Goal: Information Seeking & Learning: Learn about a topic

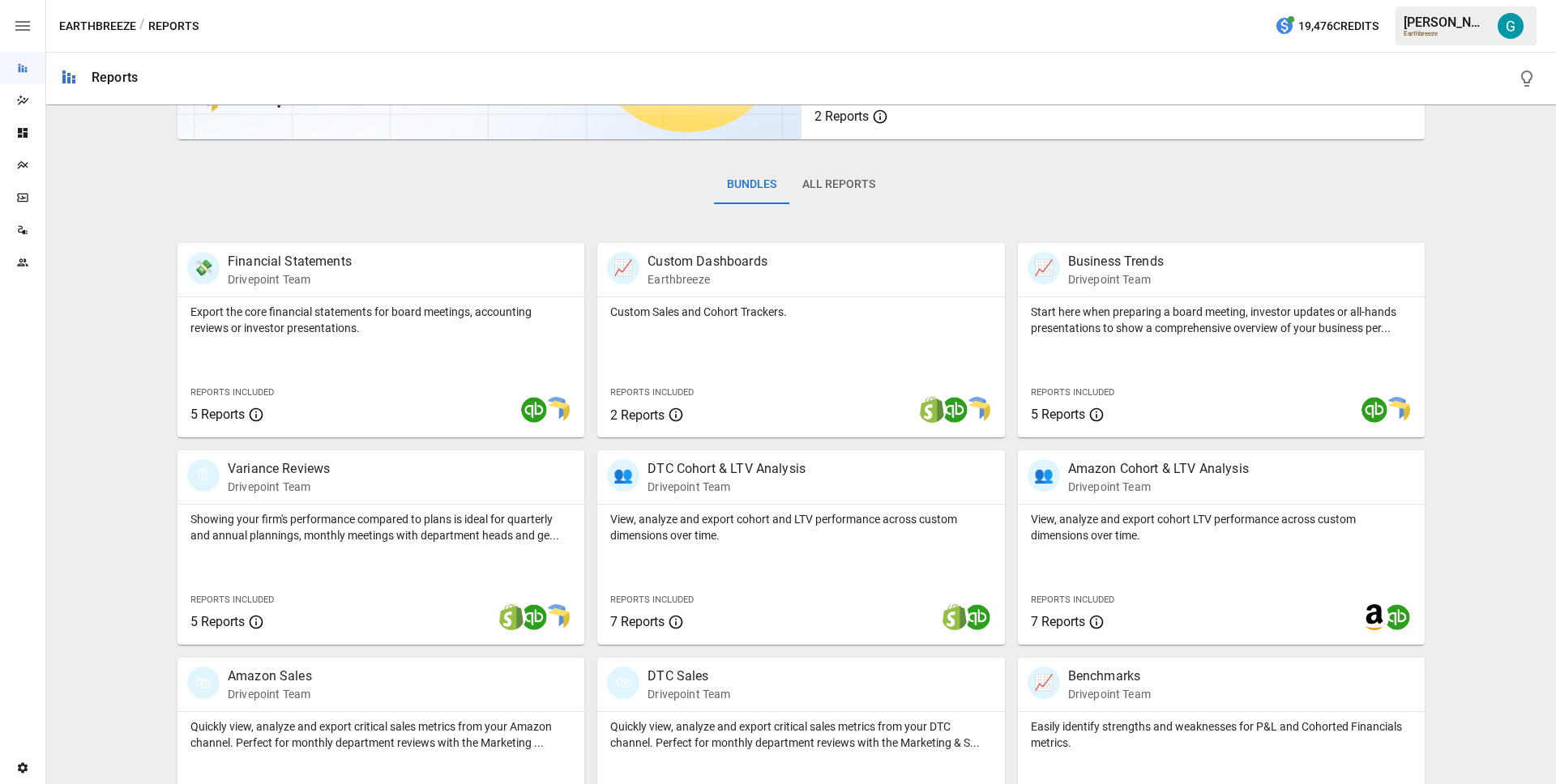
scroll to position [264, 0]
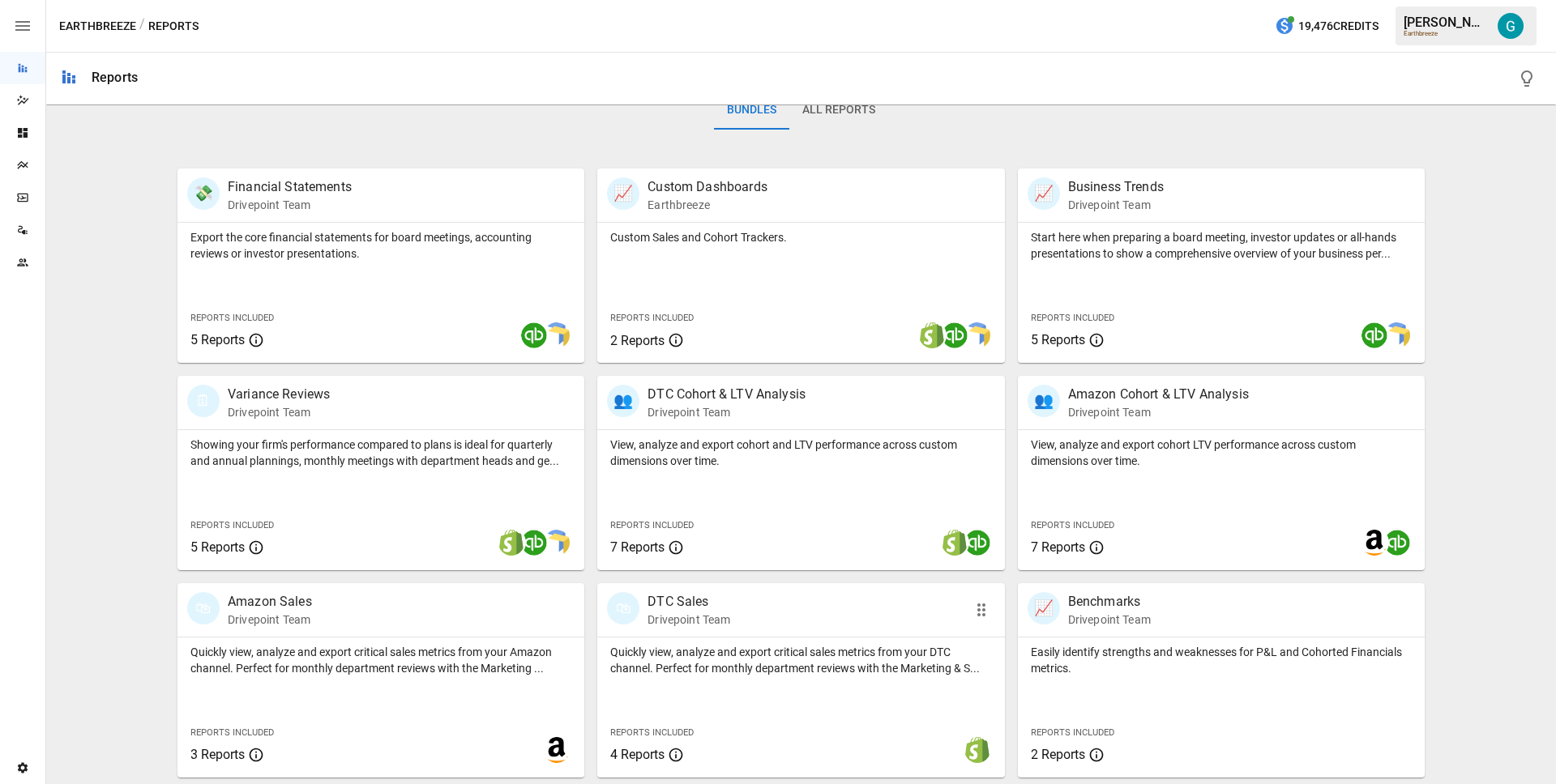
click at [715, 616] on p "Drivepoint Team" at bounding box center [688, 620] width 83 height 16
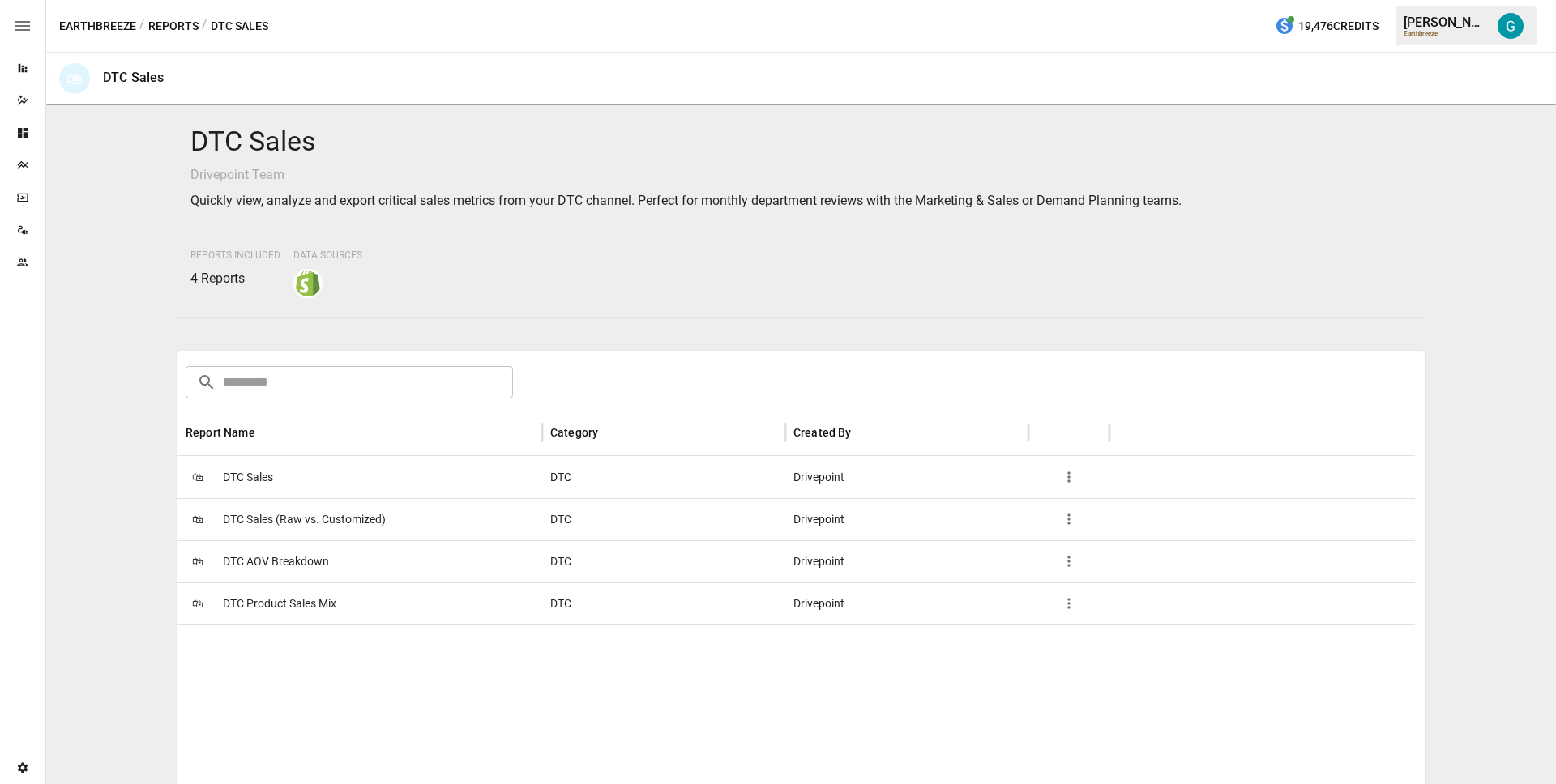
click at [282, 471] on div "🛍 DTC Sales" at bounding box center [359, 476] width 364 height 42
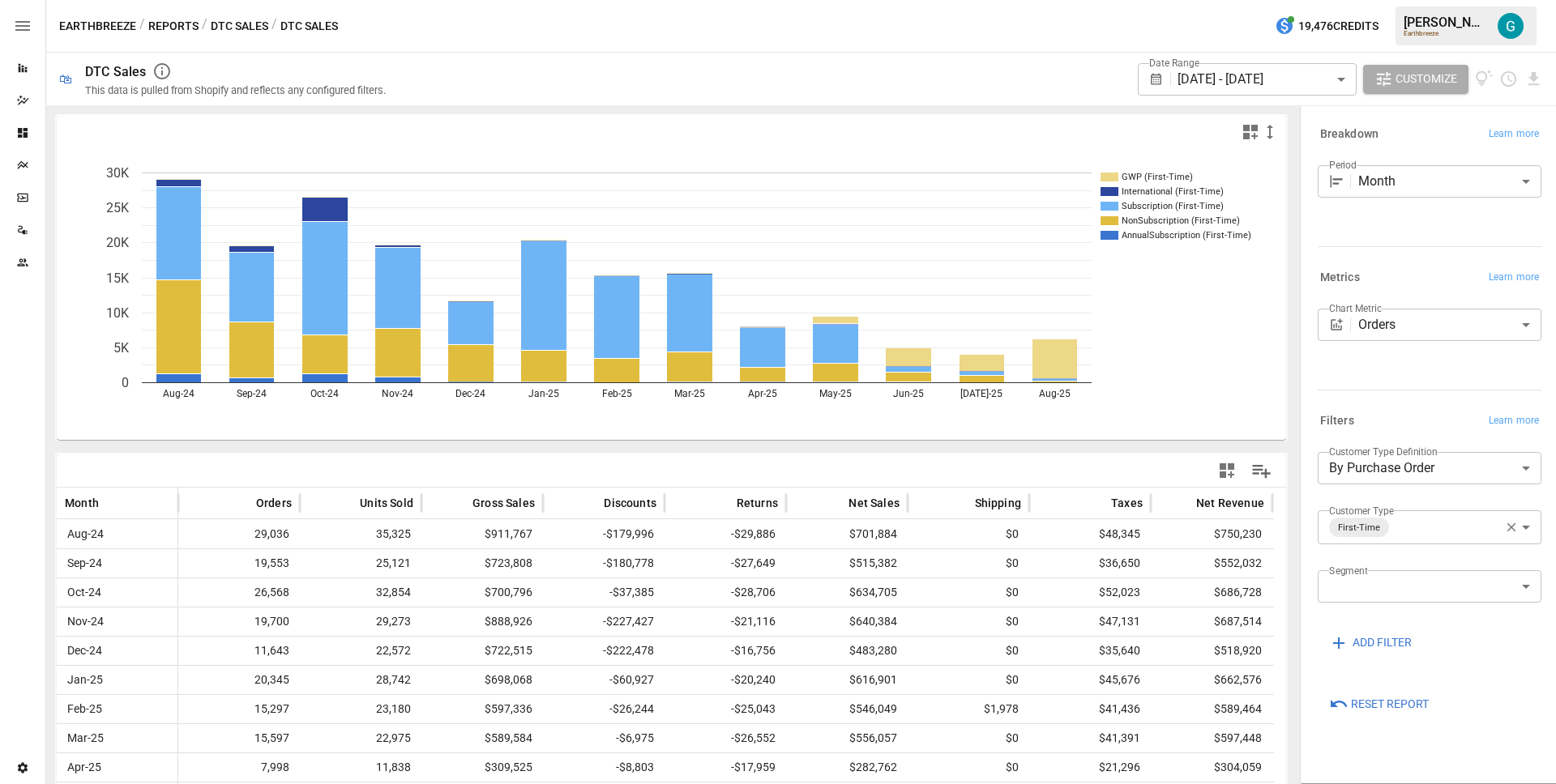
click at [1437, 0] on body "Reports Dazzler Studio Dashboards Plans SmartModel ™ Data Sources Team Settings…" at bounding box center [778, 0] width 1556 height 0
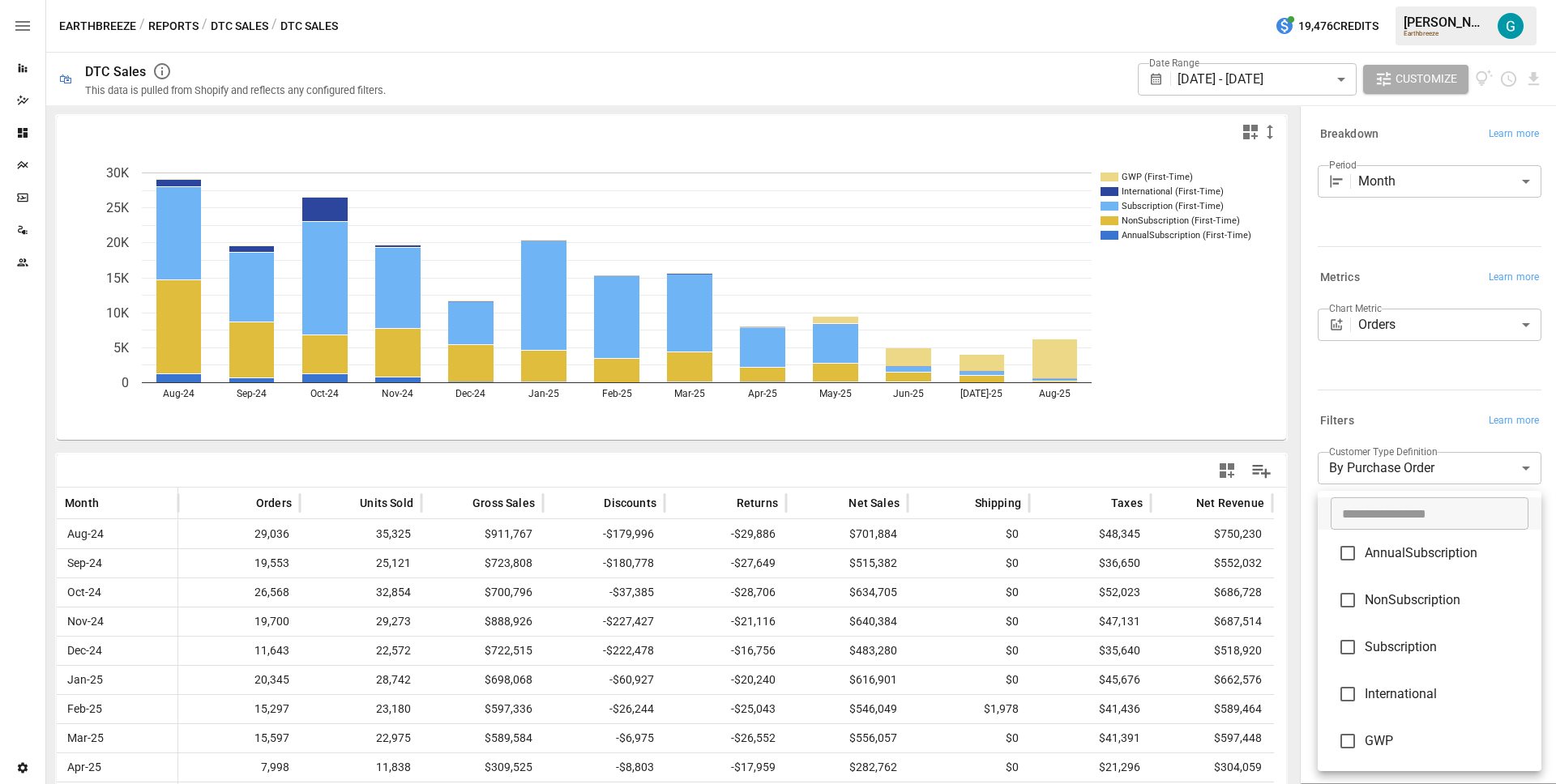
click at [1443, 740] on span "GWP" at bounding box center [1446, 741] width 164 height 20
click at [1424, 637] on li "Subscription" at bounding box center [1429, 647] width 223 height 47
type input "**********"
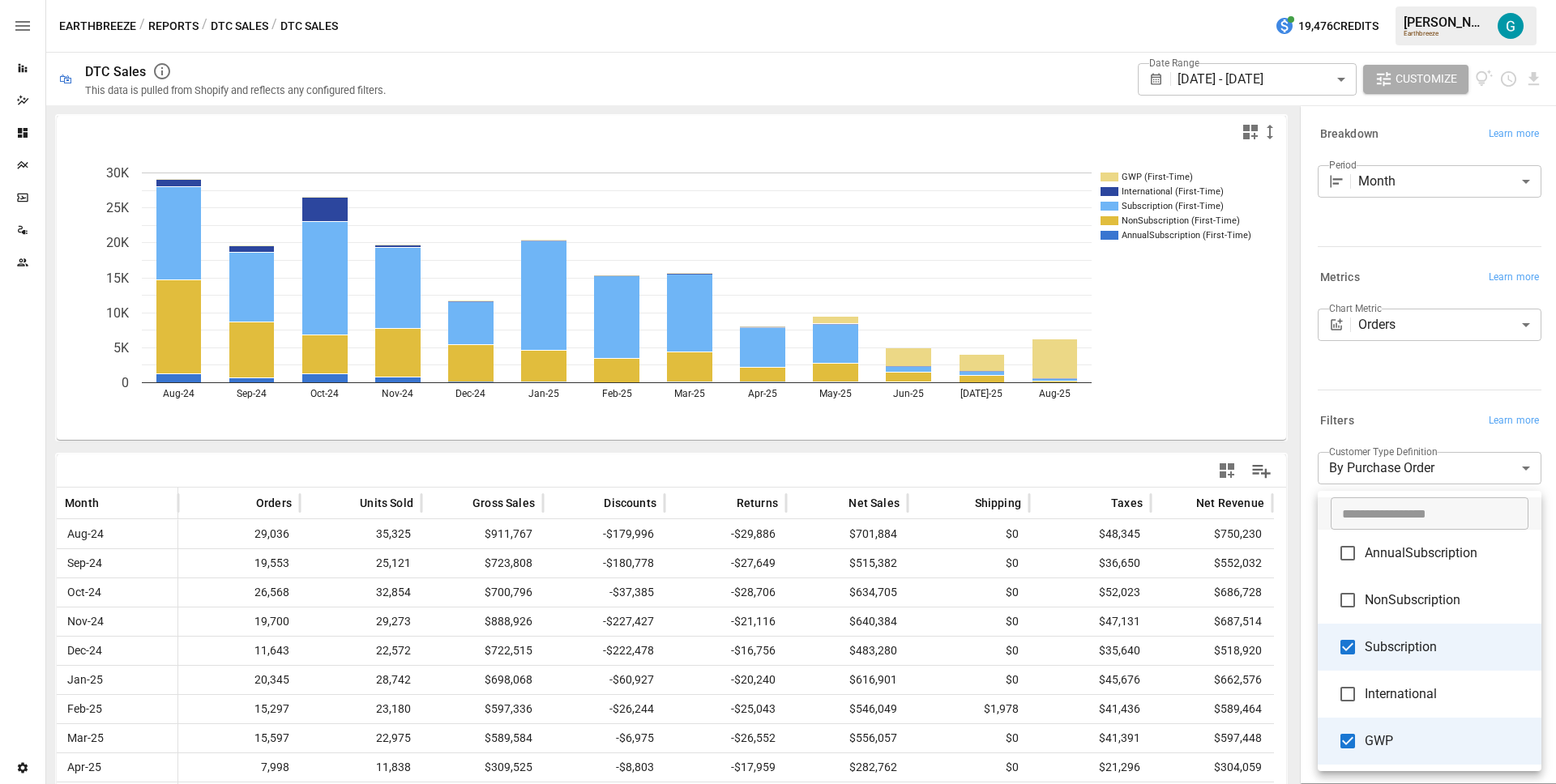
click at [1414, 399] on div at bounding box center [778, 392] width 1556 height 784
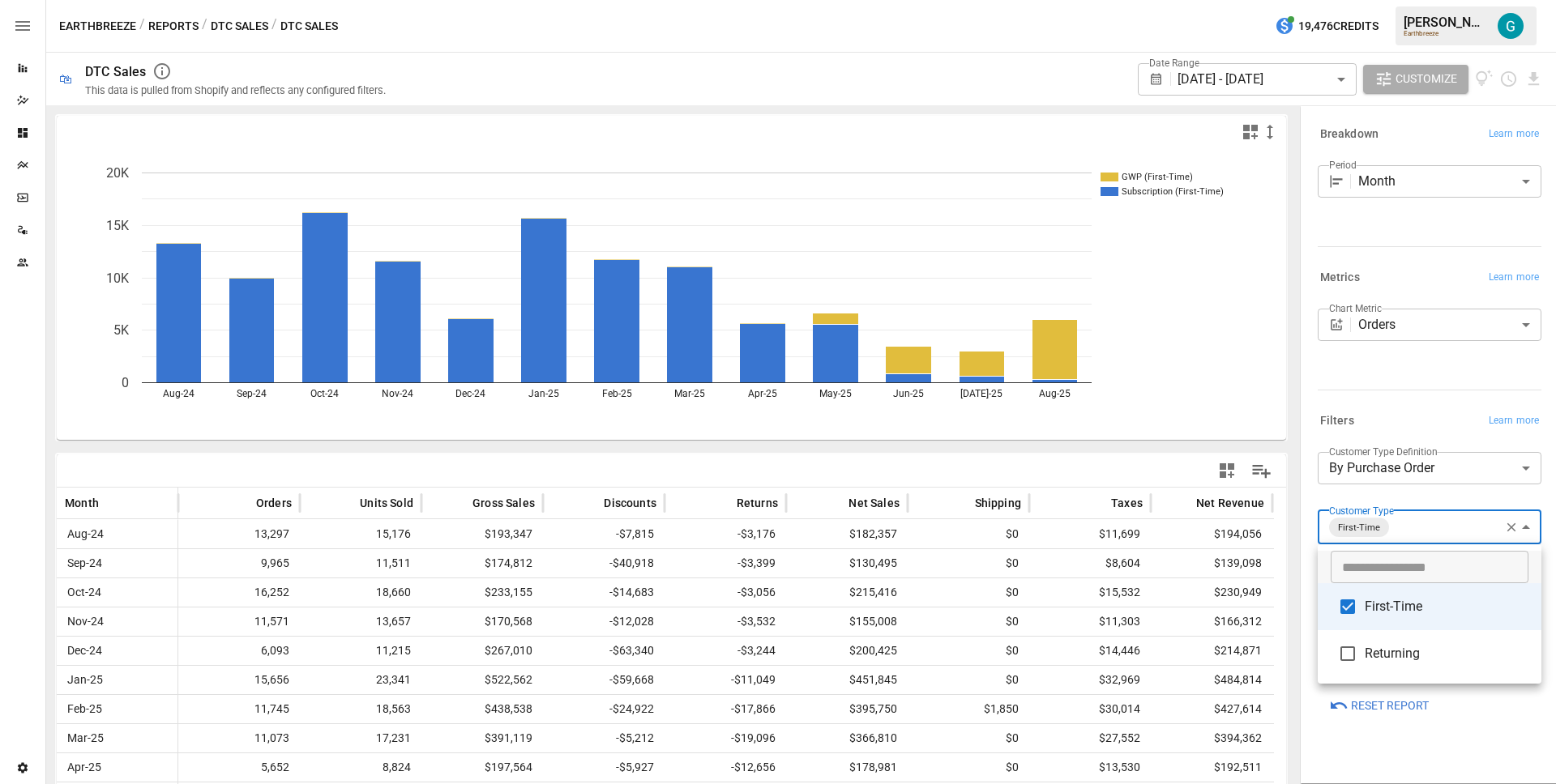
click at [1441, 0] on body "Reports Dazzler Studio Dashboards Plans SmartModel ™ Data Sources Team Settings…" at bounding box center [778, 0] width 1556 height 0
click at [1355, 376] on div at bounding box center [778, 392] width 1556 height 784
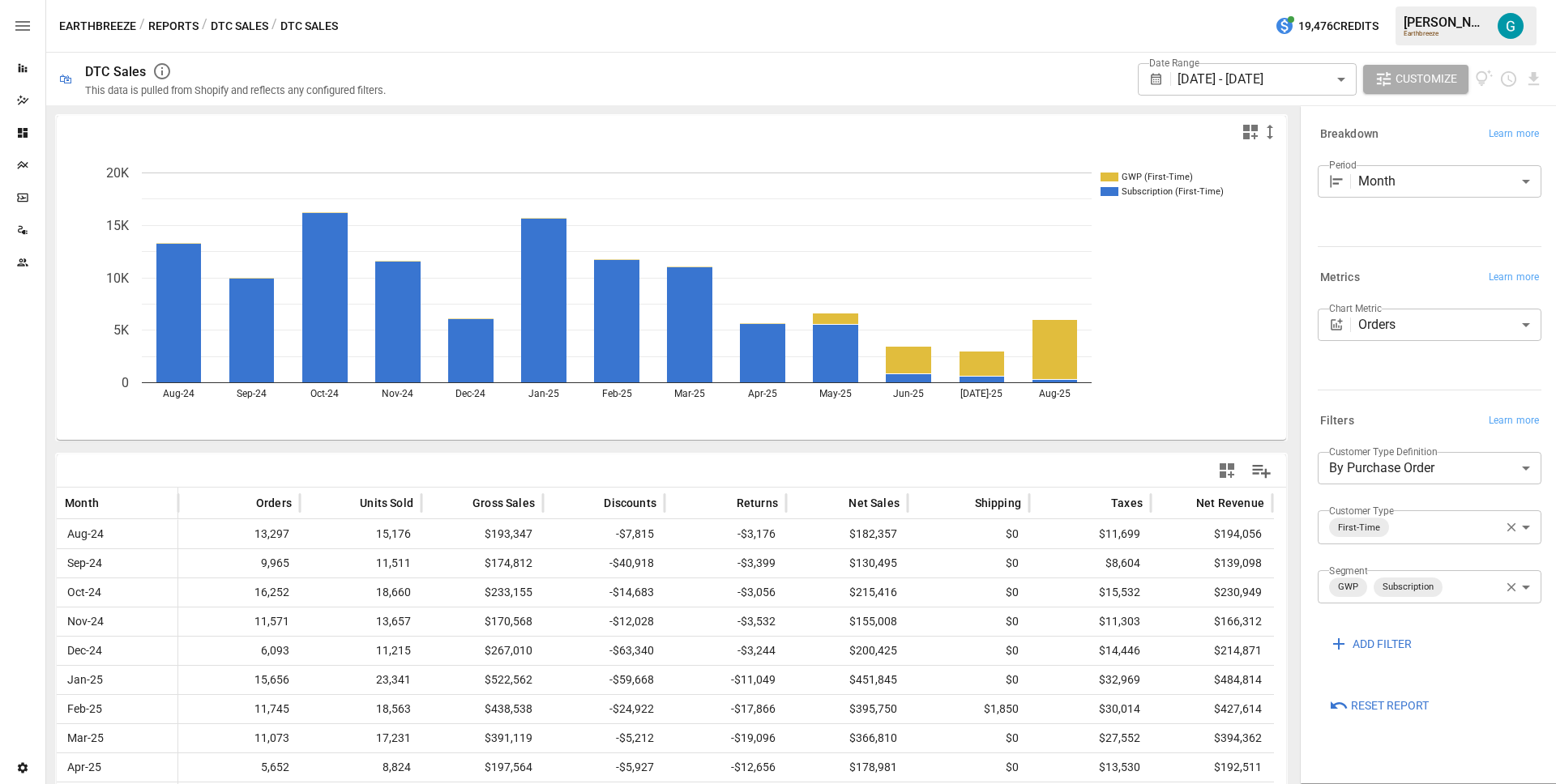
click at [183, 25] on button "Reports" at bounding box center [173, 26] width 50 height 20
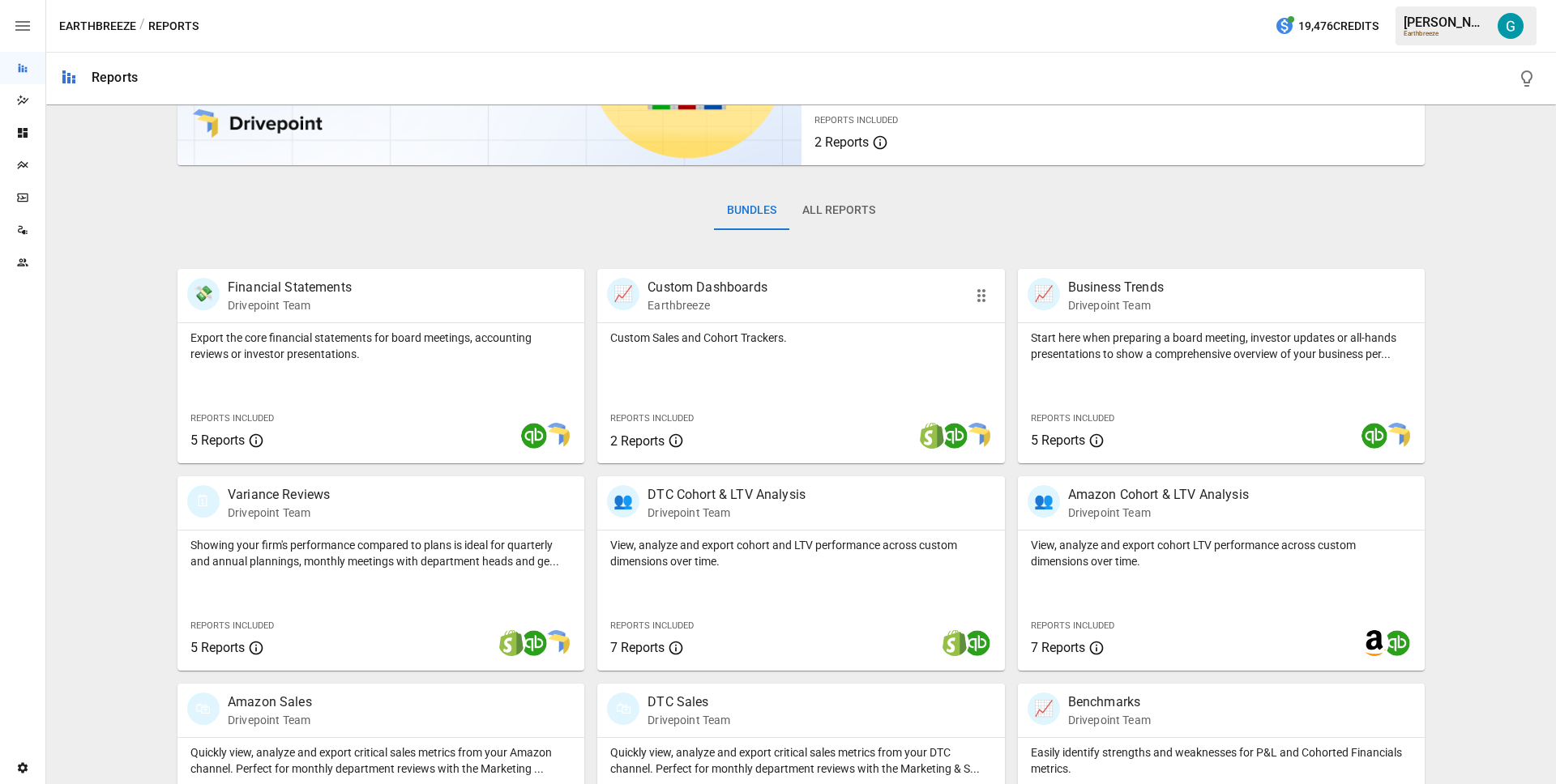
scroll to position [264, 0]
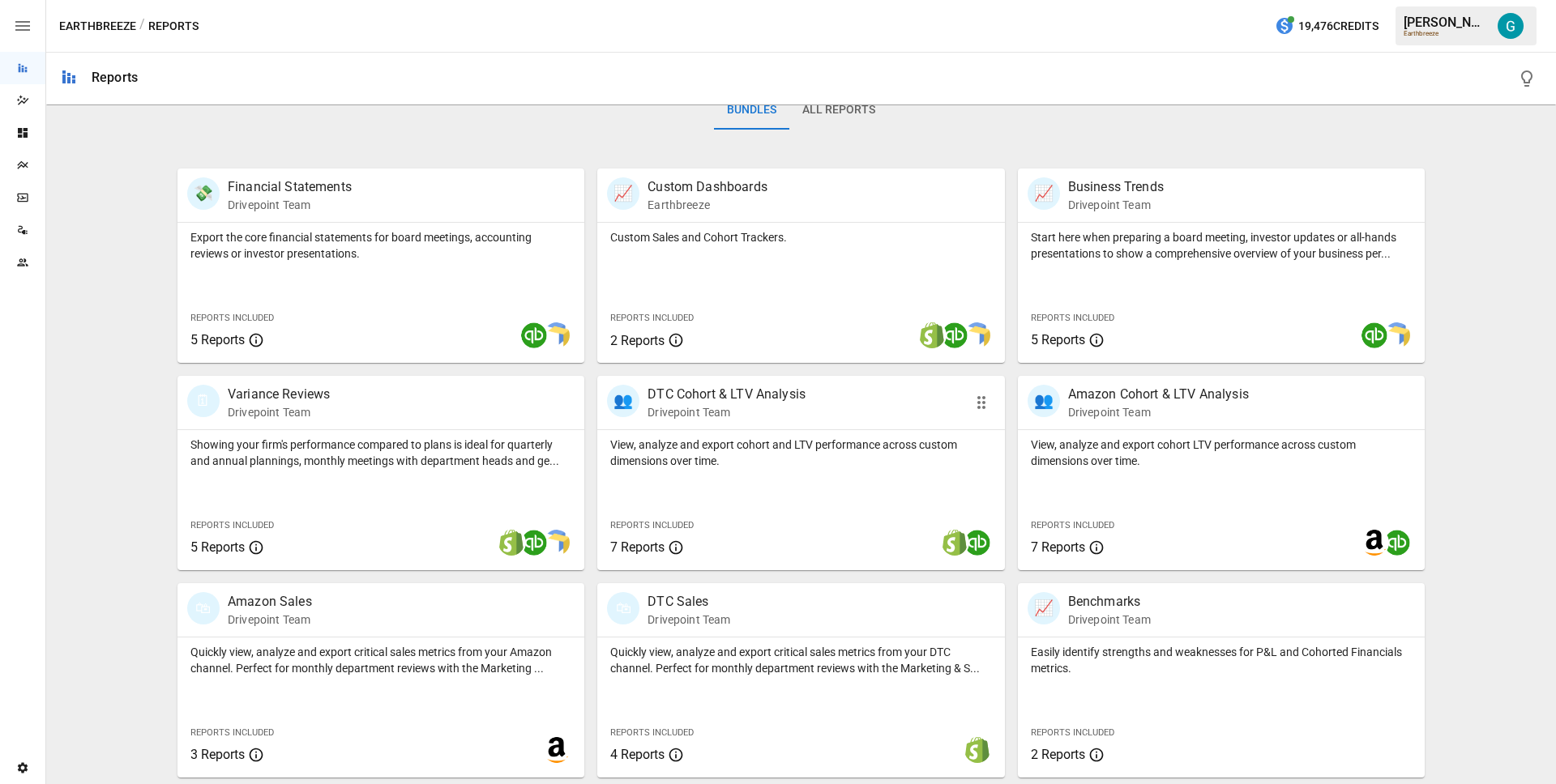
click at [833, 435] on div "View, analyze and export cohort and LTV performance across custom dimensions ov…" at bounding box center [801, 450] width 407 height 39
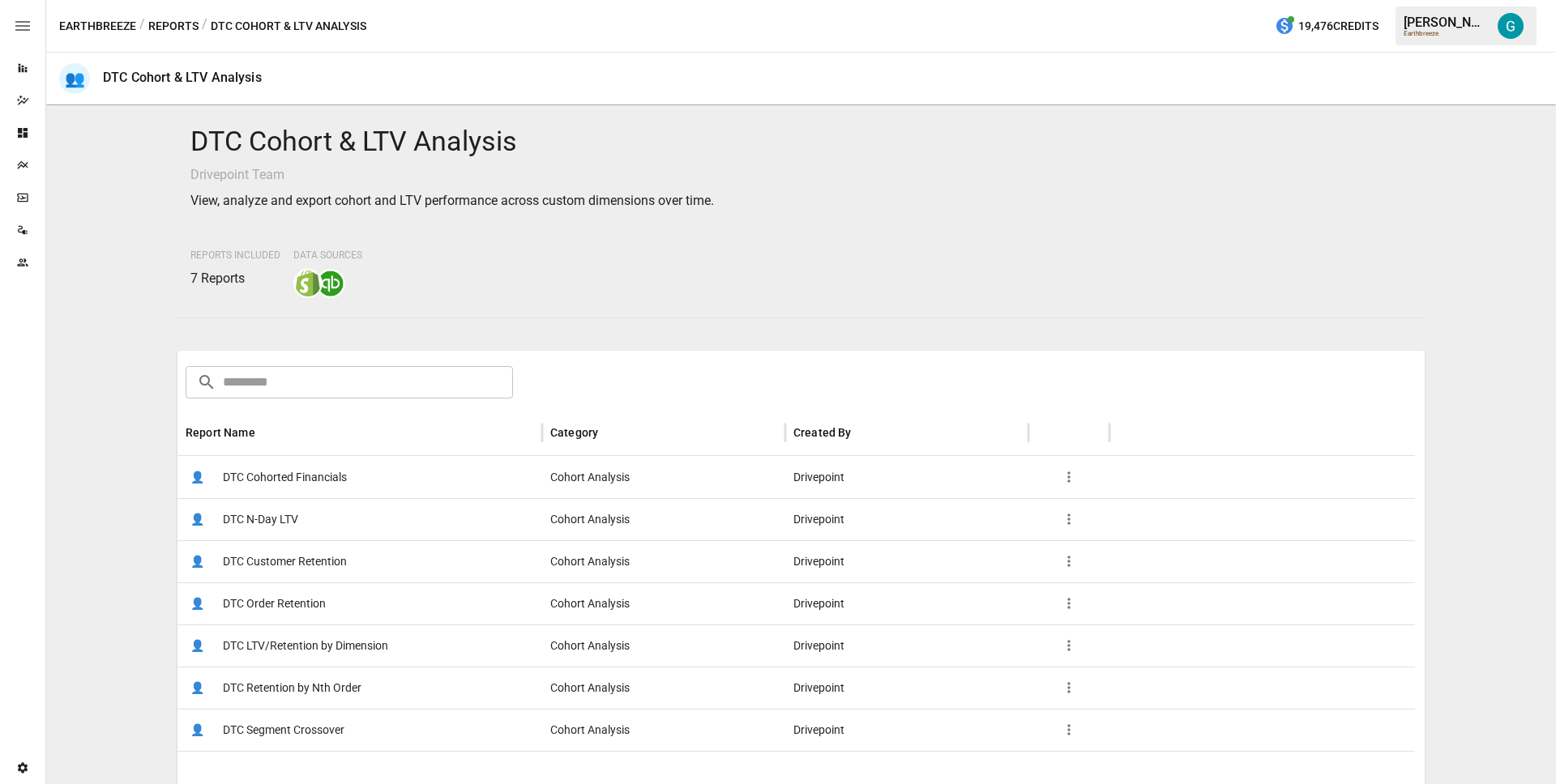
click at [296, 595] on span "DTC Order Retention" at bounding box center [274, 604] width 103 height 41
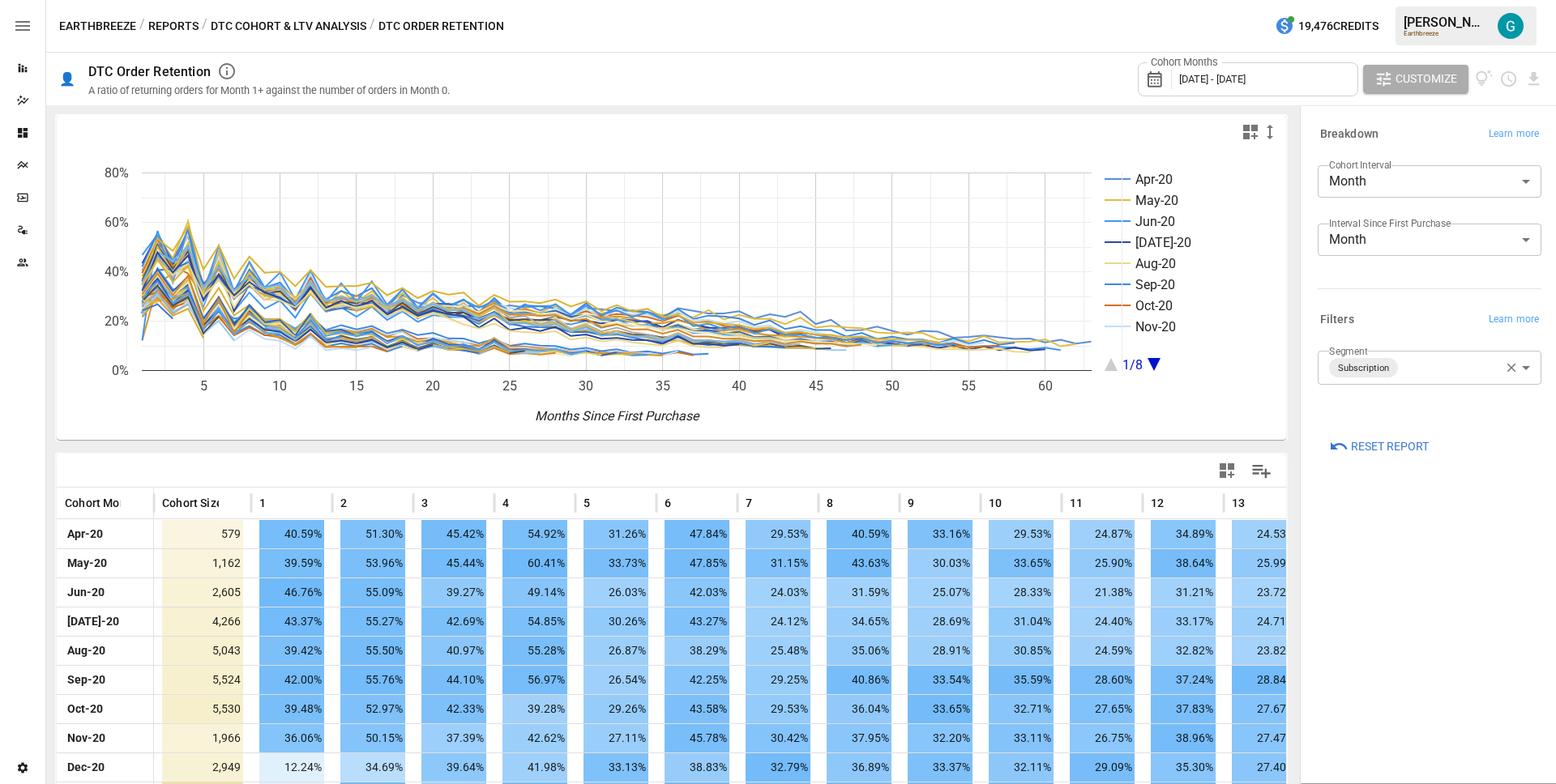
click at [1446, 0] on body "Reports Dazzler Studio Dashboards Plans SmartModel ™ Data Sources Team Settings…" at bounding box center [778, 0] width 1556 height 0
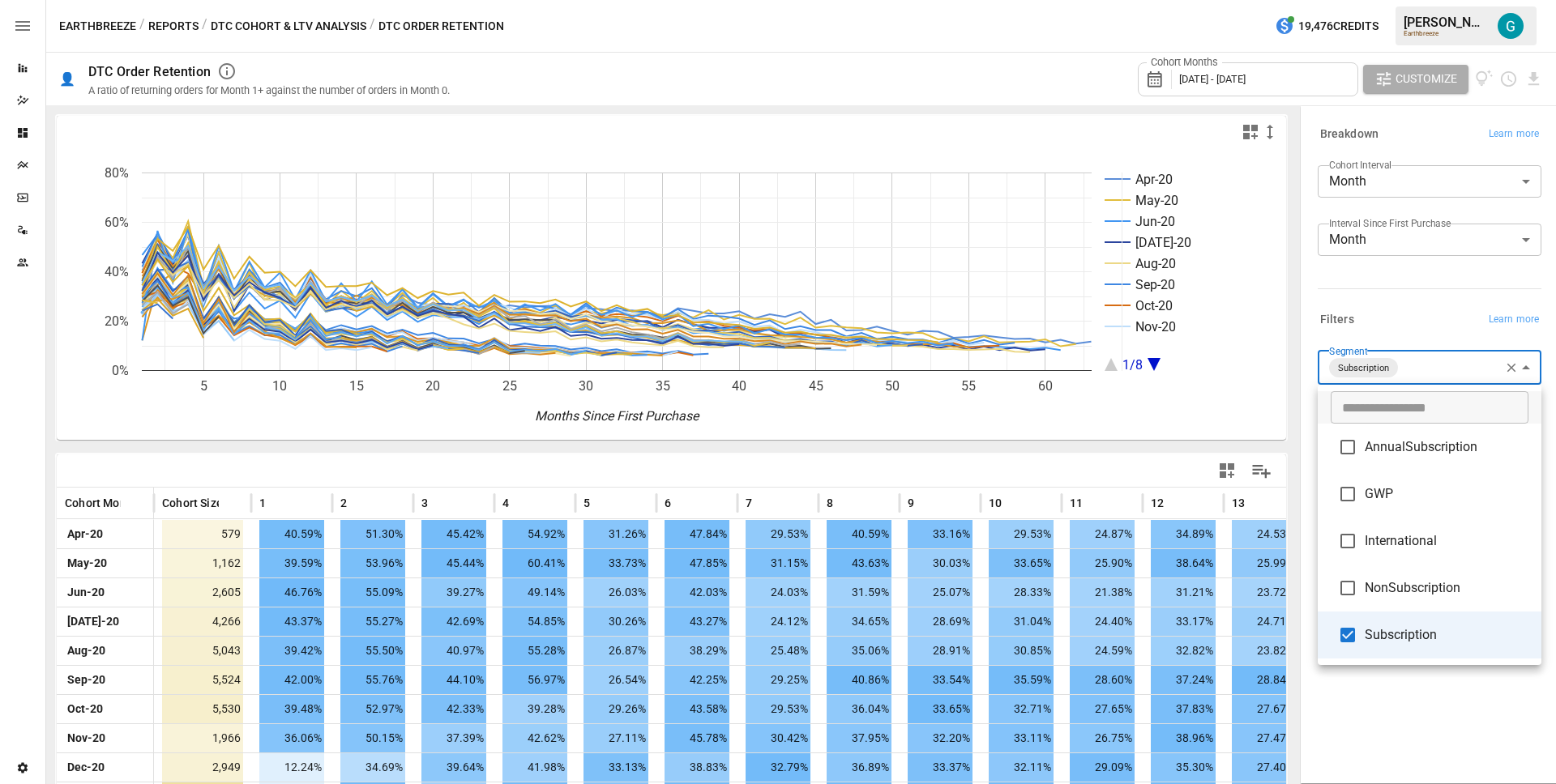
click at [1417, 502] on span "GWP" at bounding box center [1446, 494] width 164 height 20
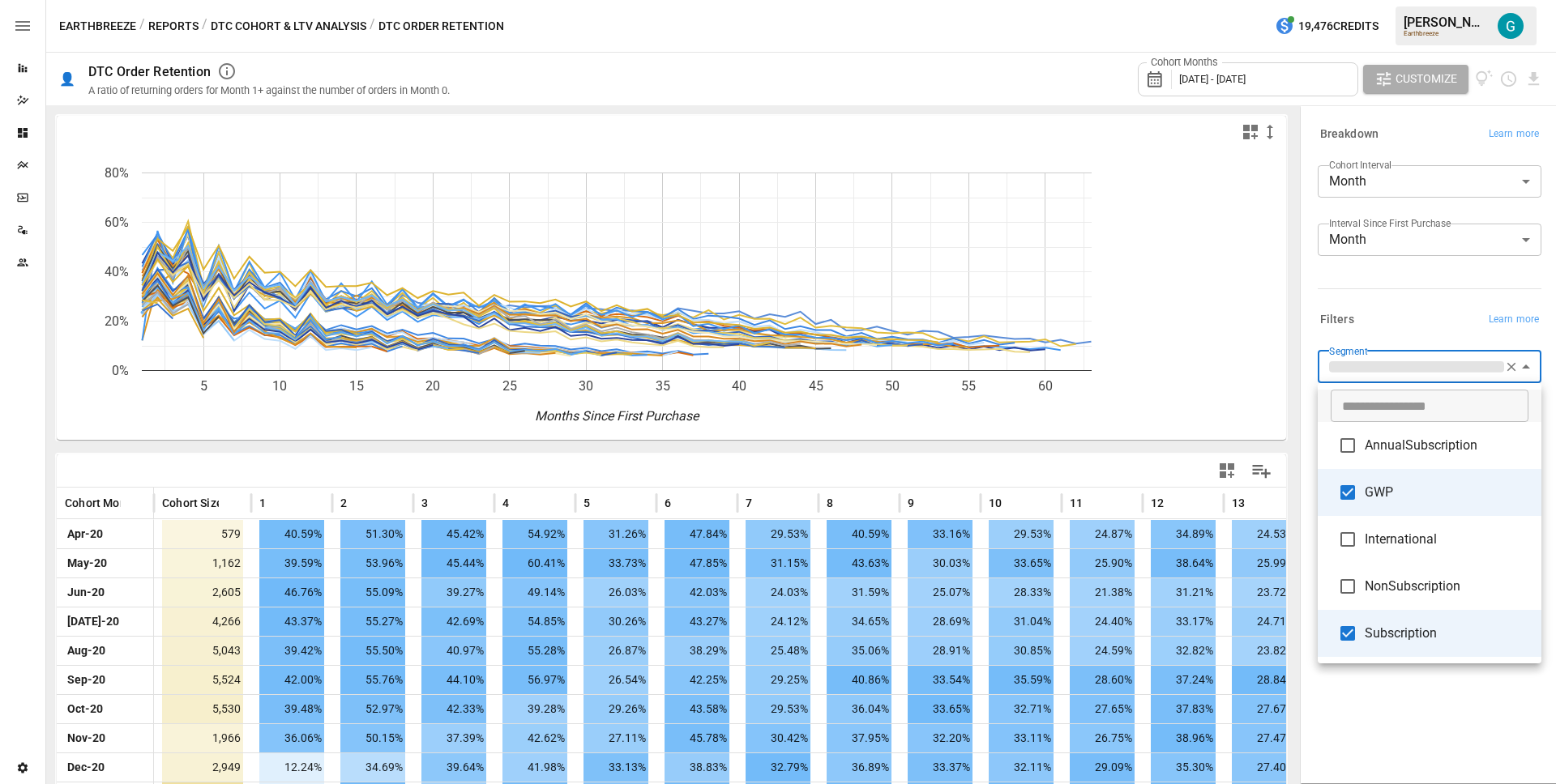
click at [1414, 647] on li "Subscription" at bounding box center [1429, 633] width 223 height 47
type input "***"
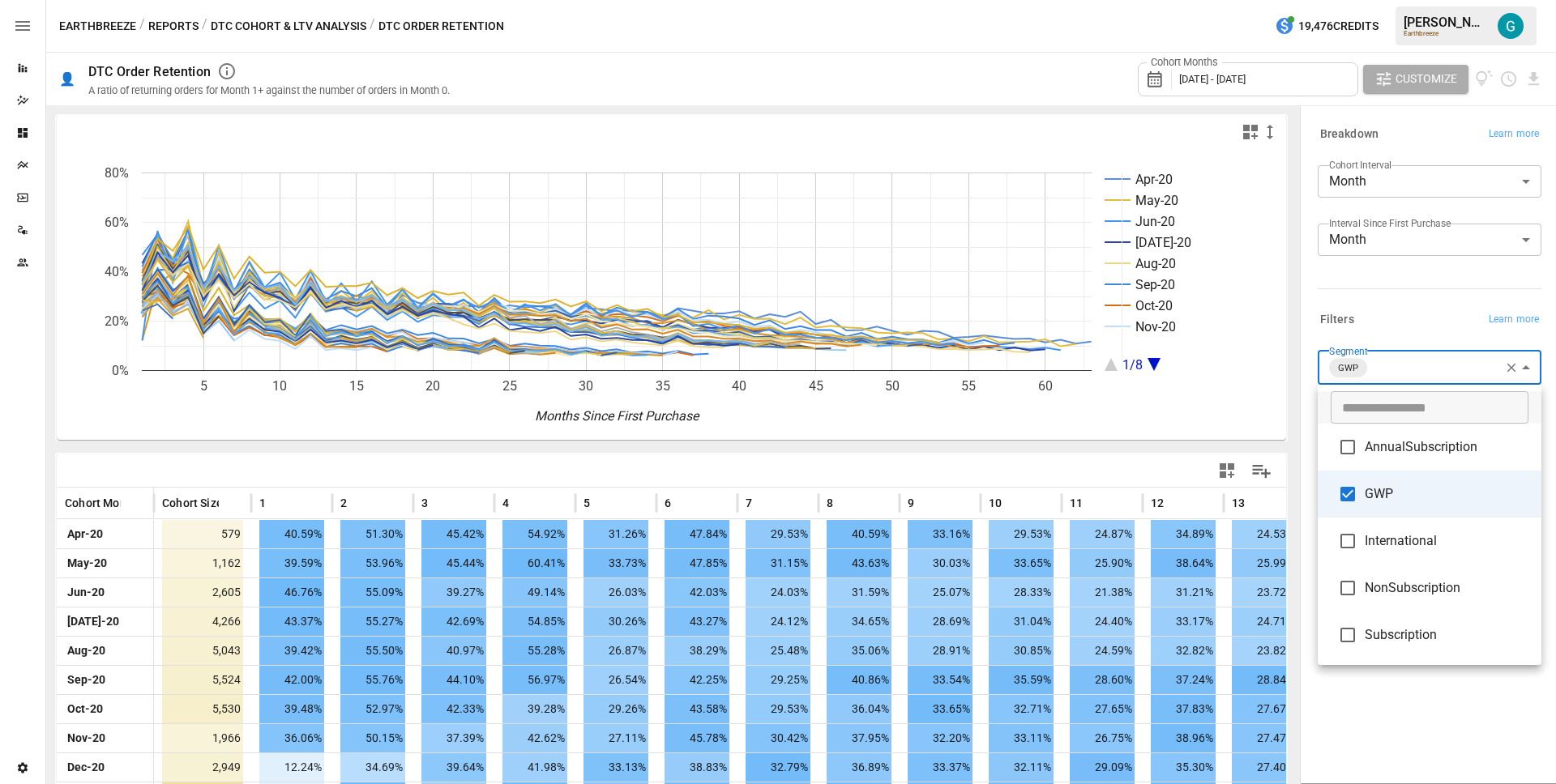
click at [1413, 738] on div at bounding box center [778, 392] width 1556 height 784
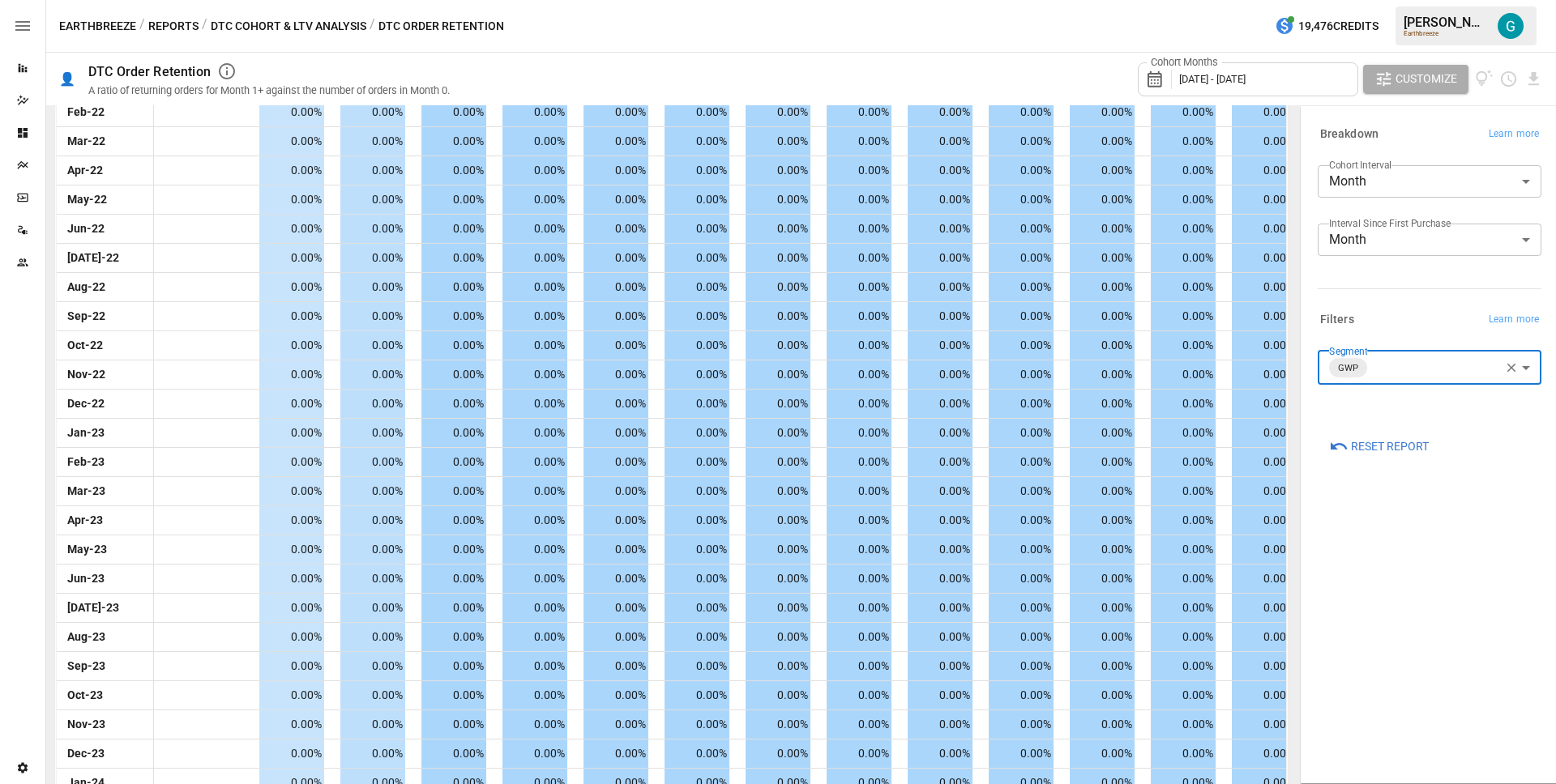
scroll to position [1595, 0]
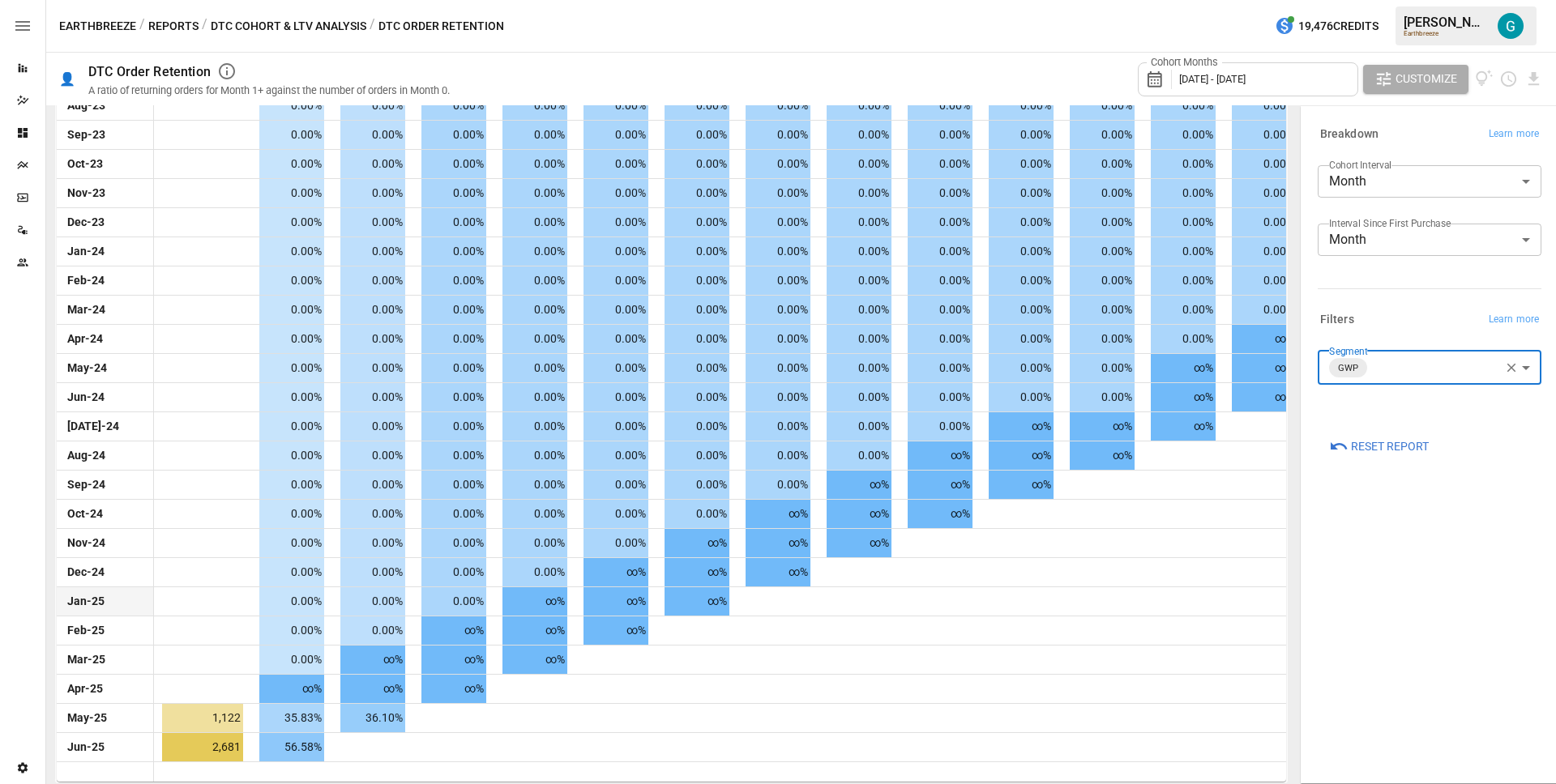
click at [34, 204] on div "SmartModel ™" at bounding box center [22, 198] width 45 height 33
